Goal: Task Accomplishment & Management: Manage account settings

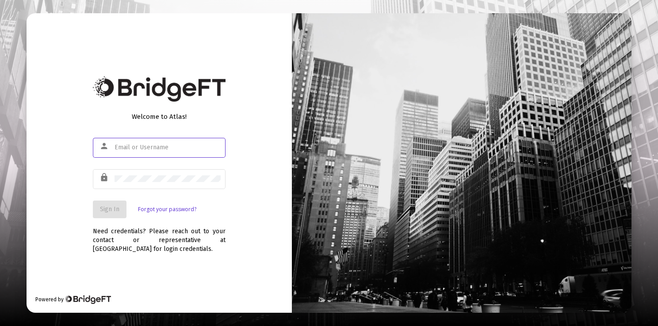
click at [162, 149] on input "text" at bounding box center [168, 147] width 106 height 7
click at [167, 151] on div "1" at bounding box center [168, 148] width 106 height 22
click at [214, 144] on img at bounding box center [213, 147] width 7 height 7
type input "[PERSON_NAME][EMAIL_ADDRESS][DOMAIN_NAME]"
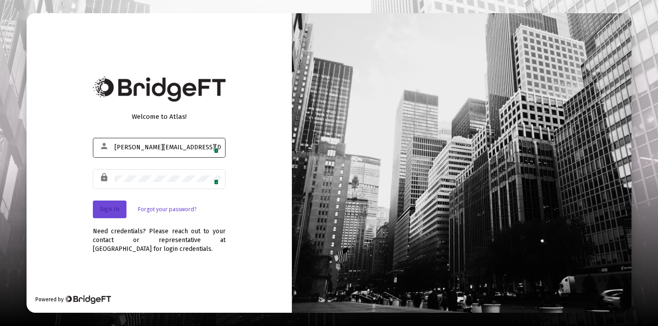
click at [111, 212] on span "Sign In" at bounding box center [109, 210] width 19 height 8
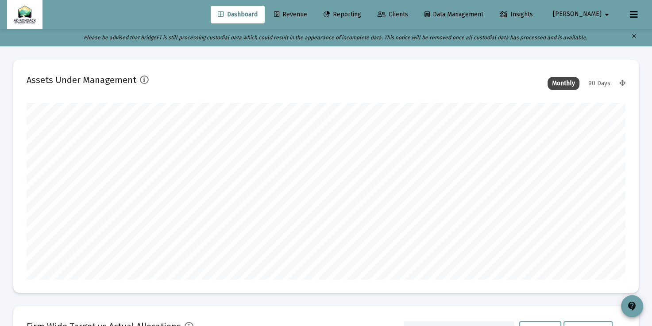
scroll to position [177, 598]
type input "[DATE]"
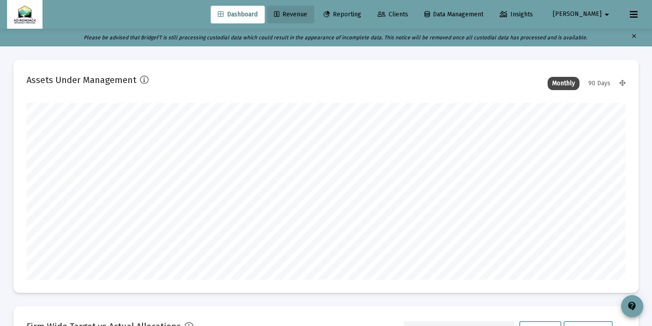
click at [307, 11] on span "Revenue" at bounding box center [290, 15] width 33 height 8
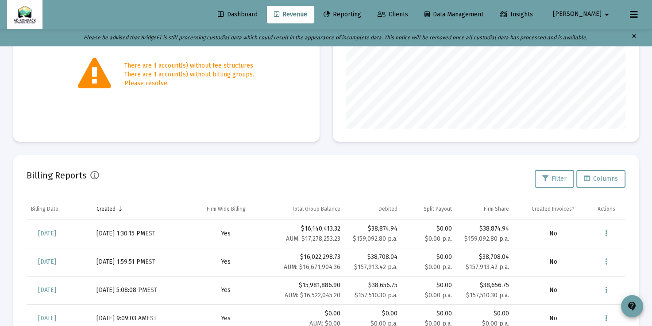
scroll to position [195, 0]
